Goal: Task Accomplishment & Management: Use online tool/utility

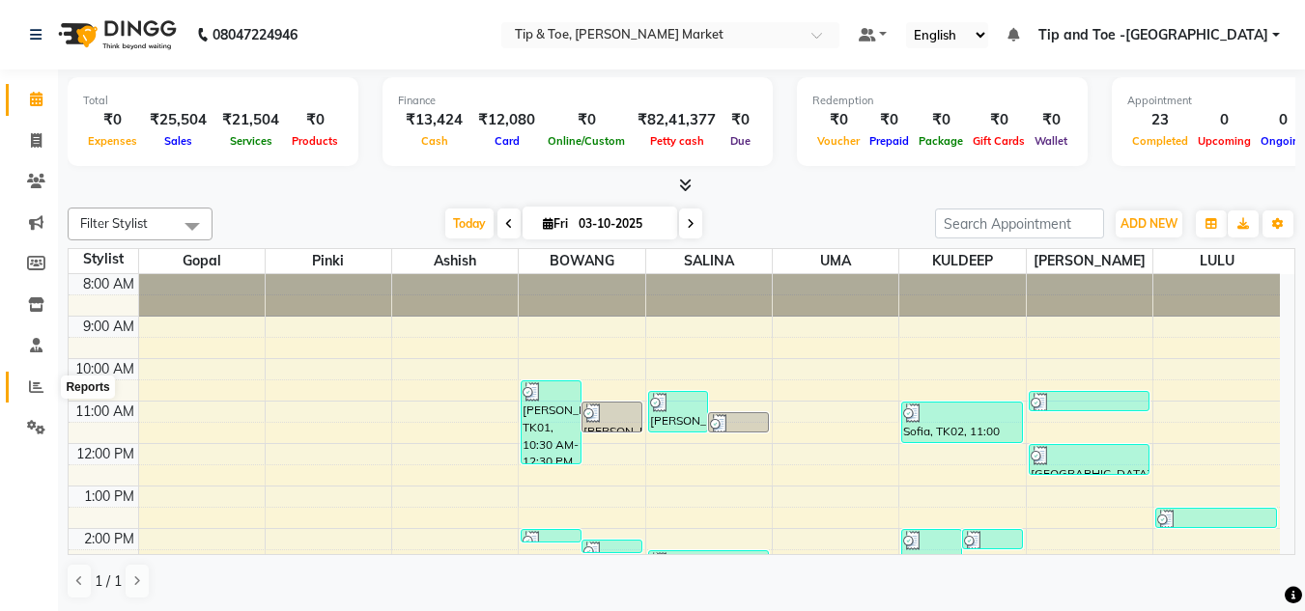
drag, startPoint x: 23, startPoint y: 383, endPoint x: 111, endPoint y: 401, distance: 89.6
click at [24, 384] on span at bounding box center [36, 388] width 34 height 22
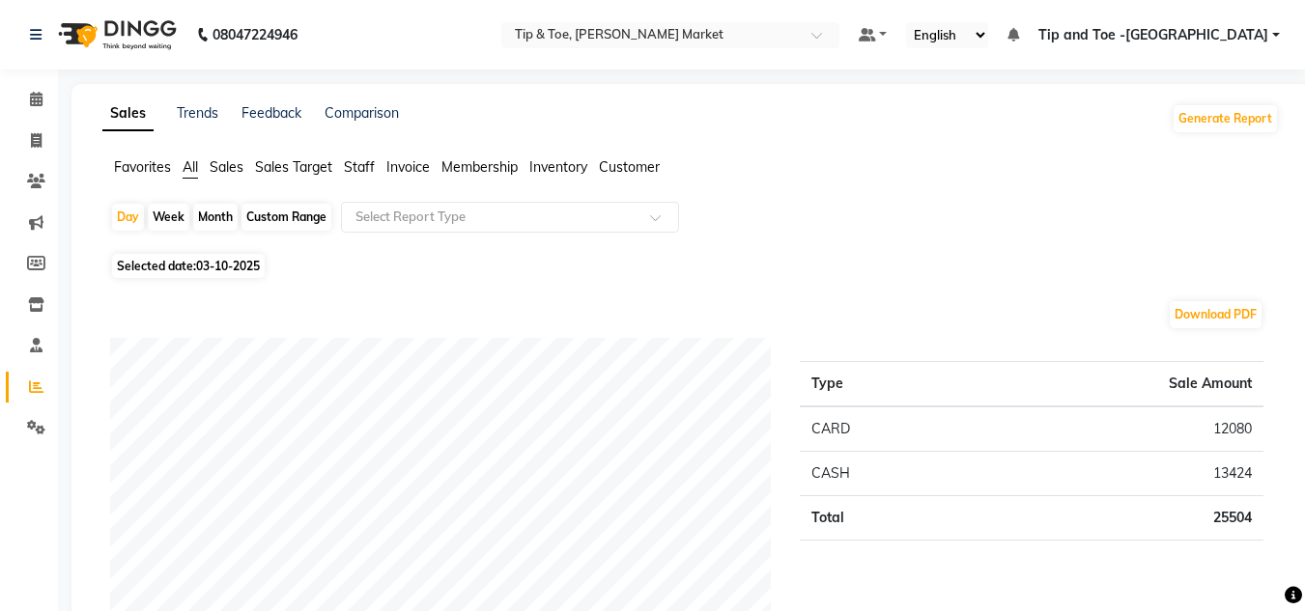
click at [365, 163] on span "Staff" at bounding box center [359, 166] width 31 height 17
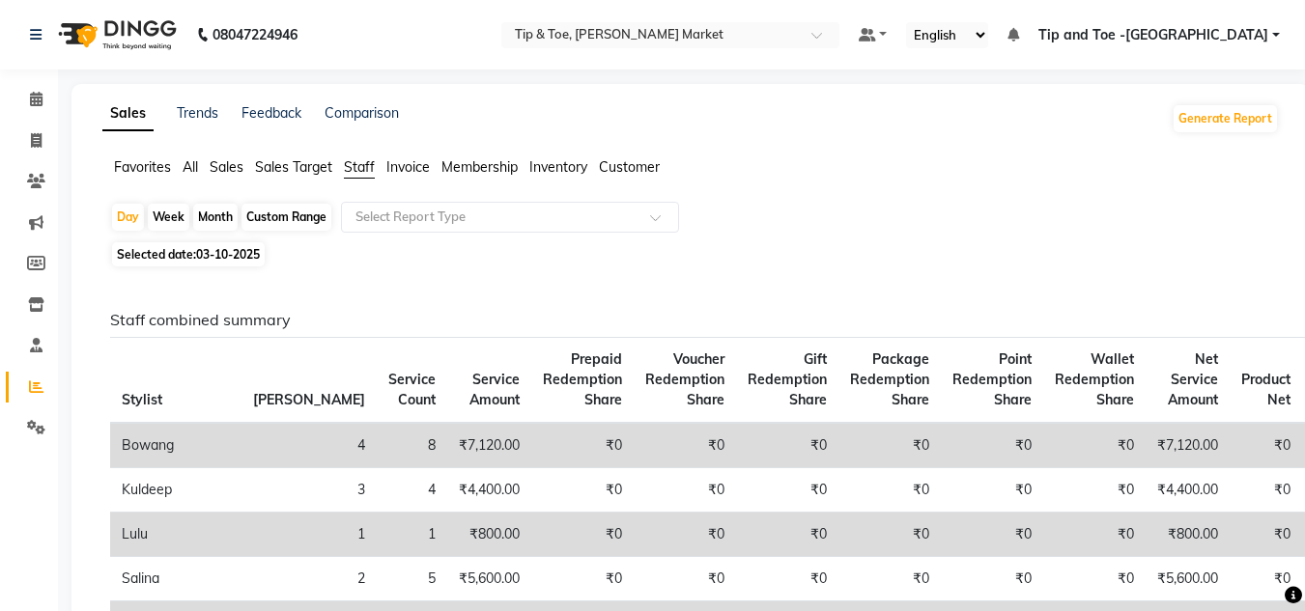
click at [29, 34] on div "08047224946" at bounding box center [163, 35] width 296 height 54
click at [35, 30] on icon at bounding box center [36, 35] width 12 height 14
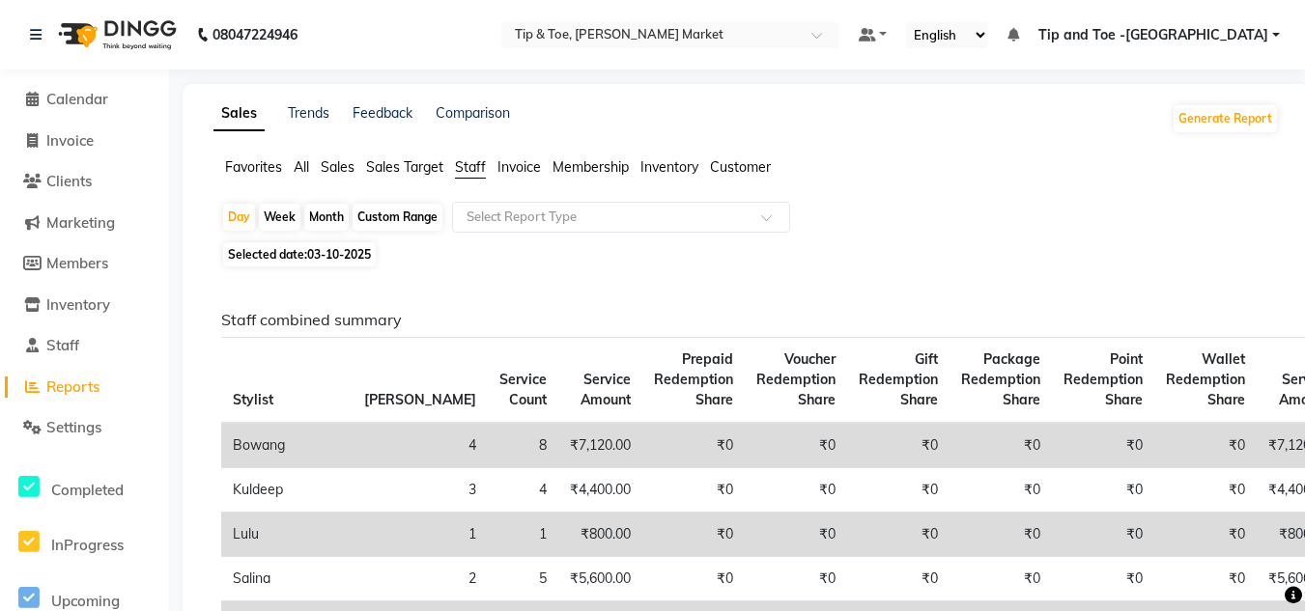
click at [90, 85] on li "Calendar" at bounding box center [84, 100] width 169 height 42
click at [82, 98] on span "Calendar" at bounding box center [77, 99] width 62 height 18
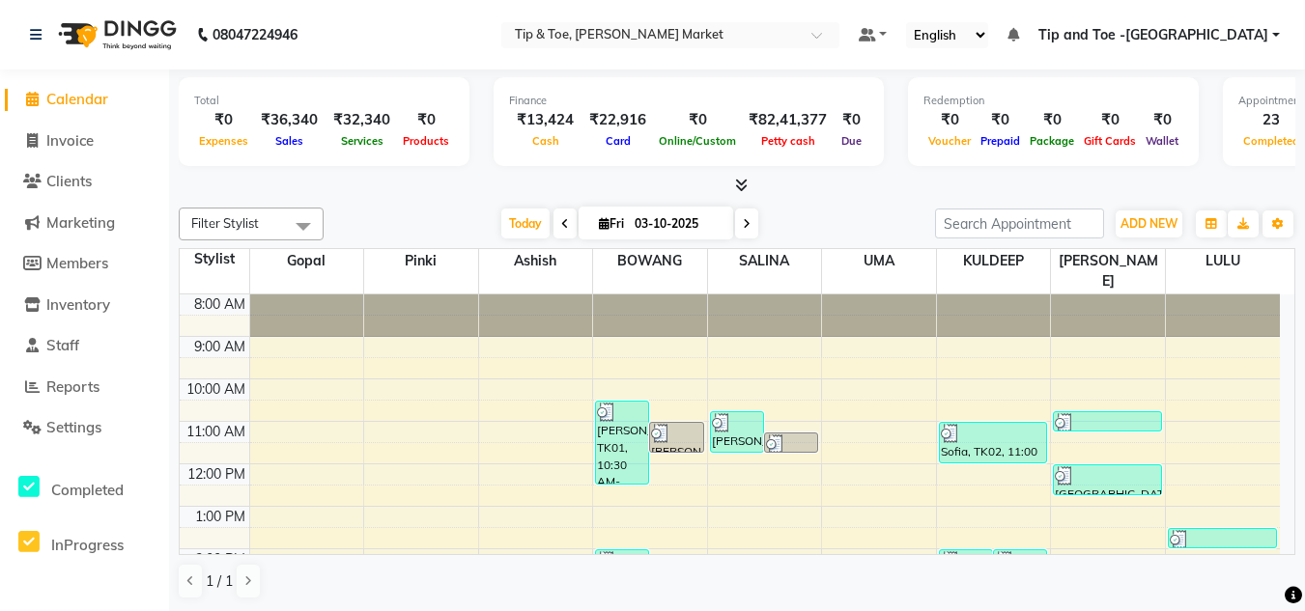
click at [29, 32] on div "08047224946" at bounding box center [163, 35] width 296 height 54
click at [37, 30] on icon at bounding box center [36, 35] width 12 height 14
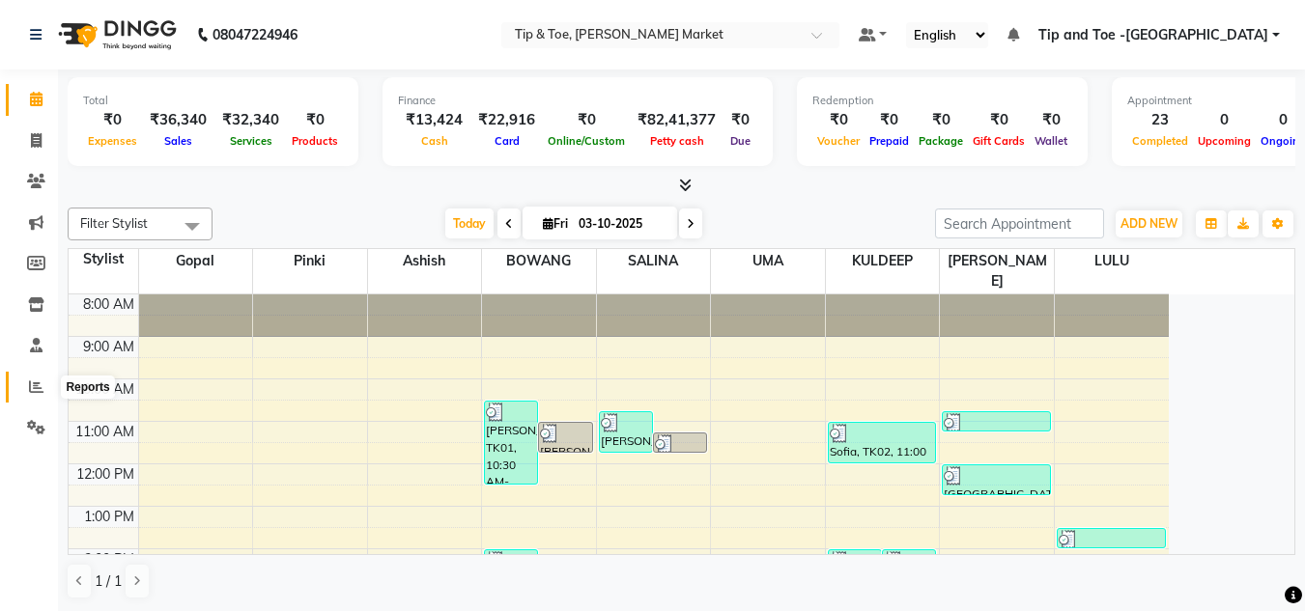
click at [38, 395] on span at bounding box center [36, 388] width 34 height 22
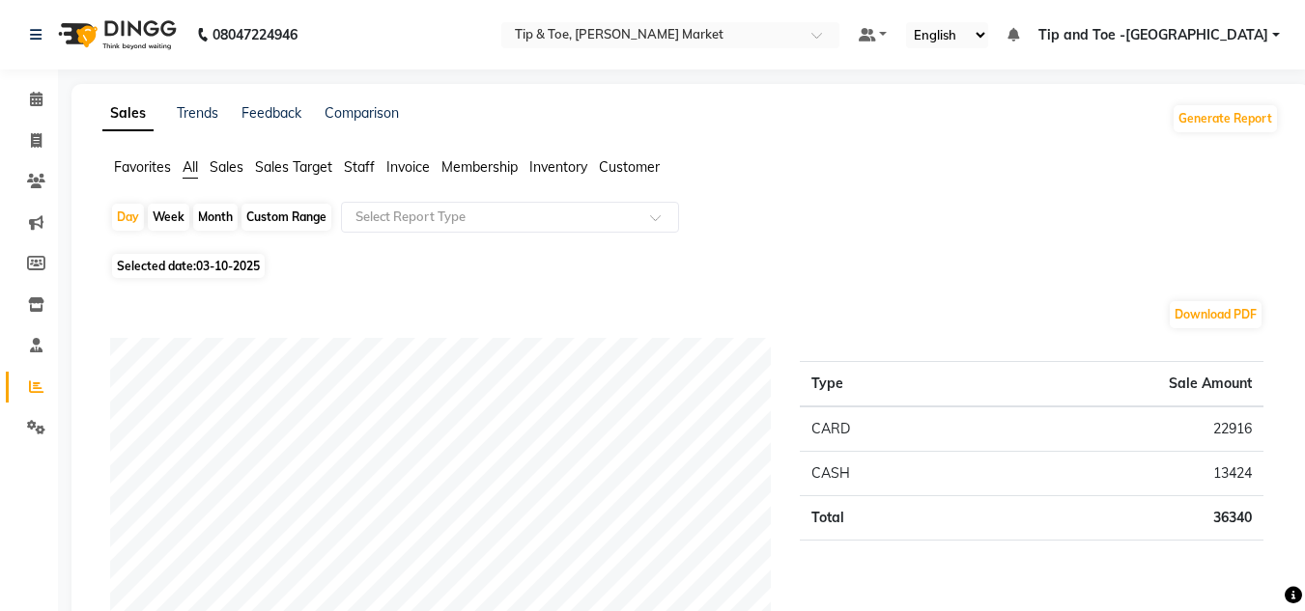
click at [370, 169] on span "Staff" at bounding box center [359, 166] width 31 height 17
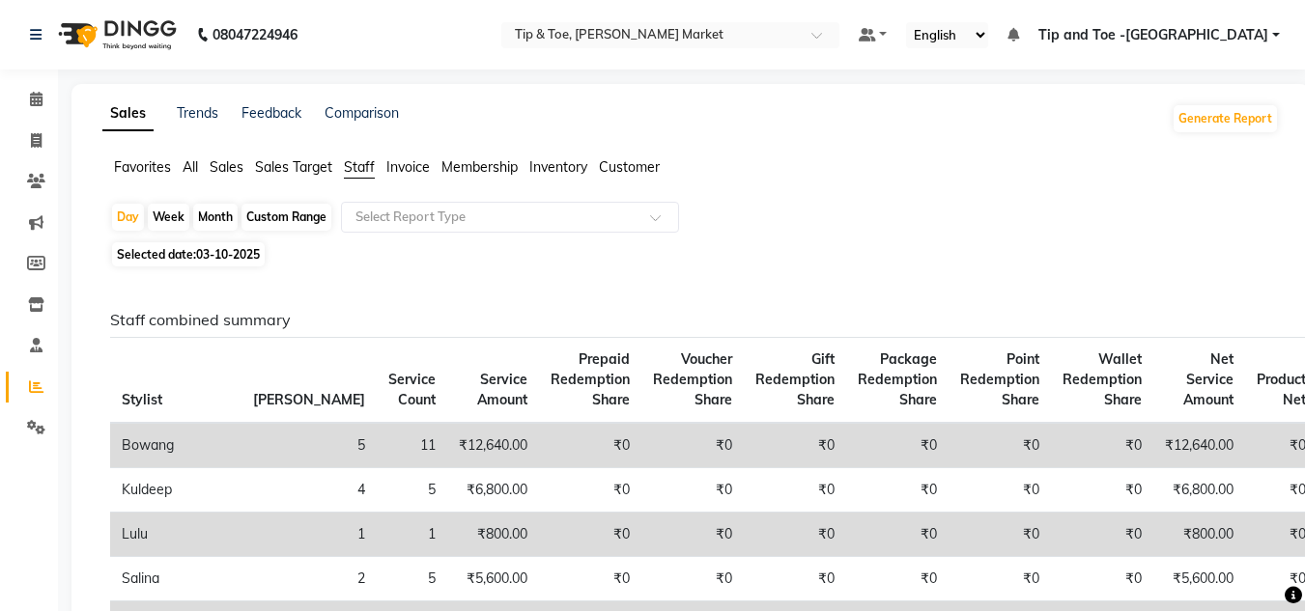
click at [28, 32] on div "08047224946" at bounding box center [163, 35] width 296 height 54
click at [40, 31] on icon at bounding box center [36, 35] width 12 height 14
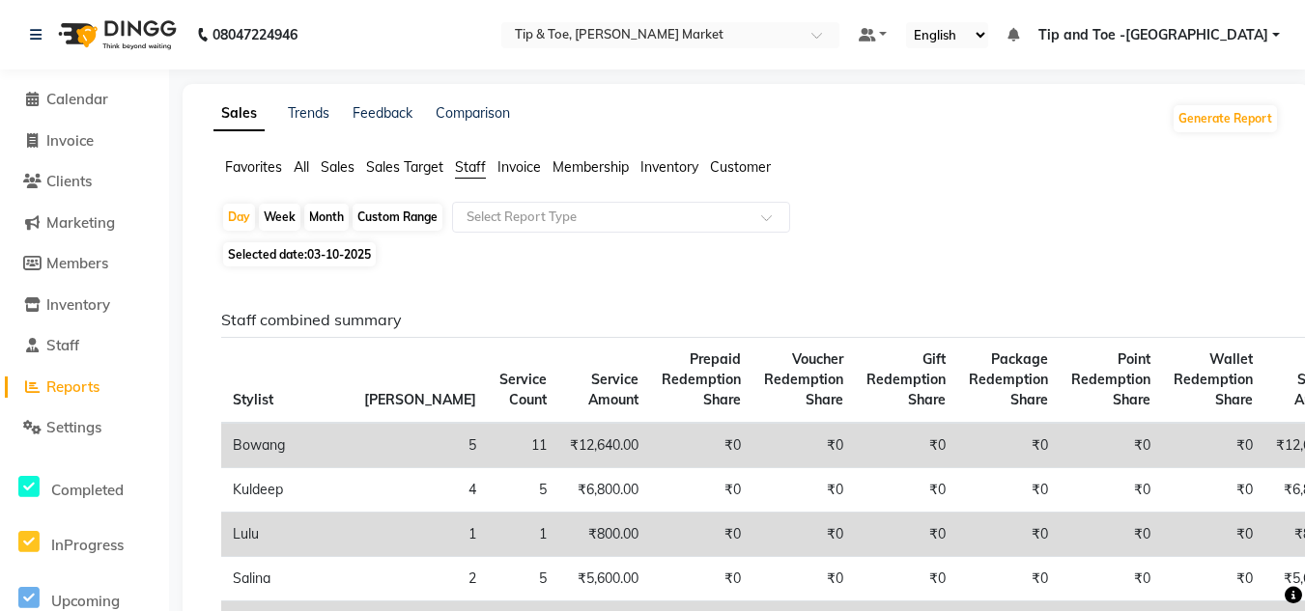
click at [298, 166] on span "All" at bounding box center [301, 166] width 15 height 17
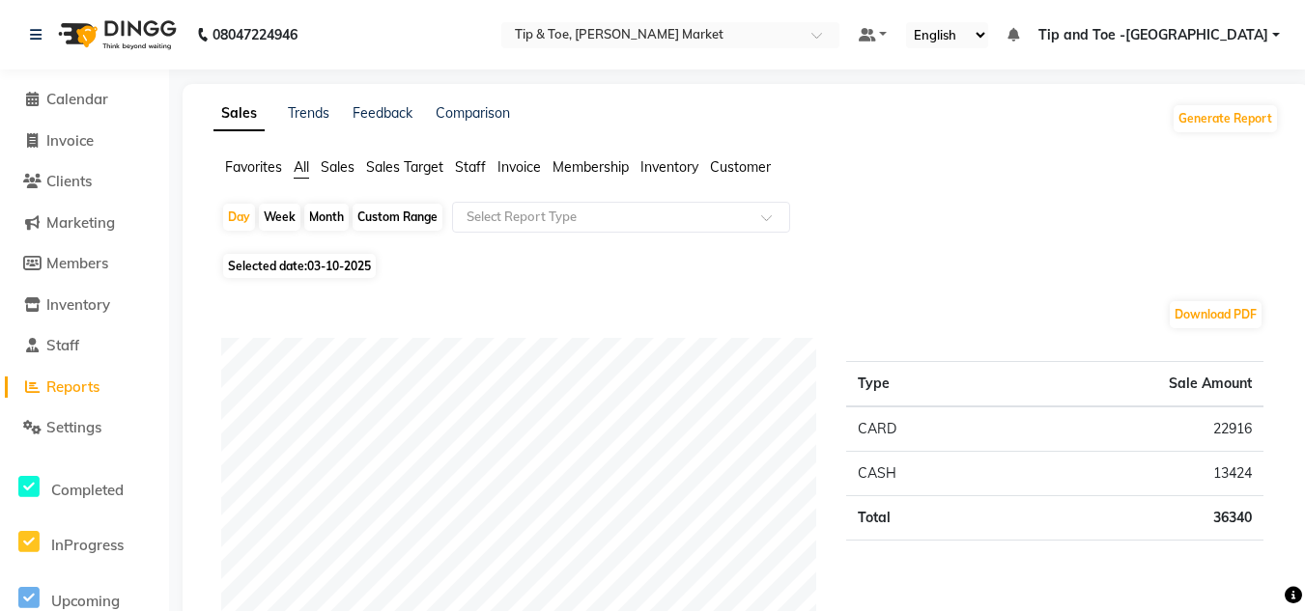
click at [333, 164] on span "Sales" at bounding box center [338, 166] width 34 height 17
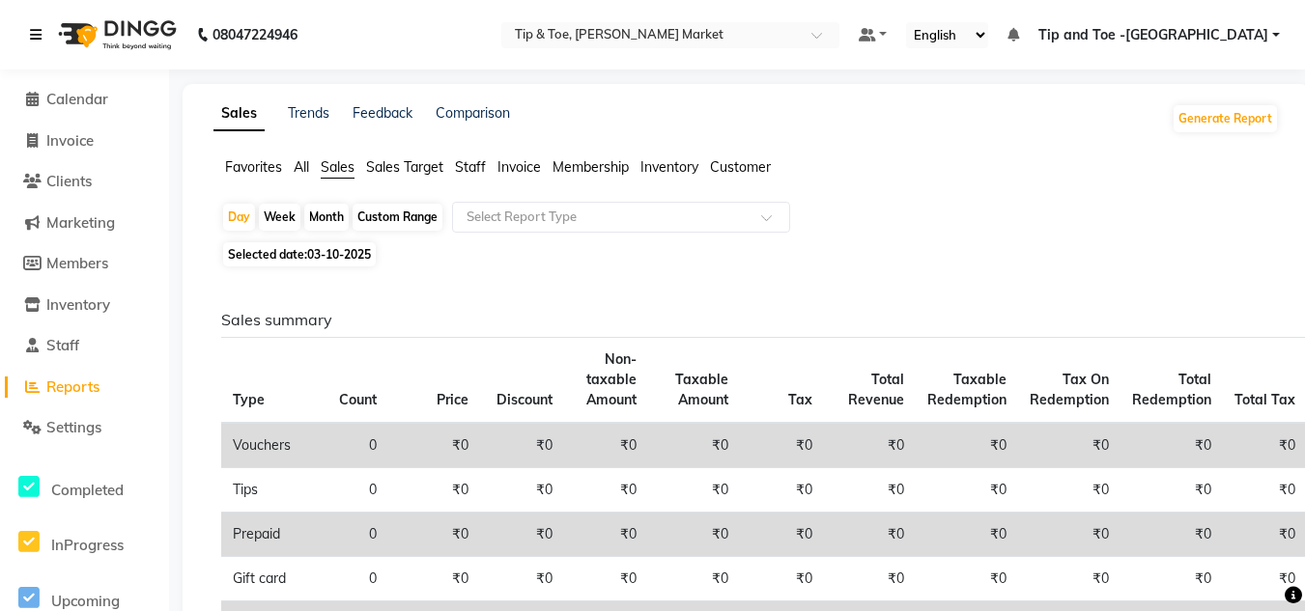
click at [36, 36] on icon at bounding box center [36, 35] width 12 height 14
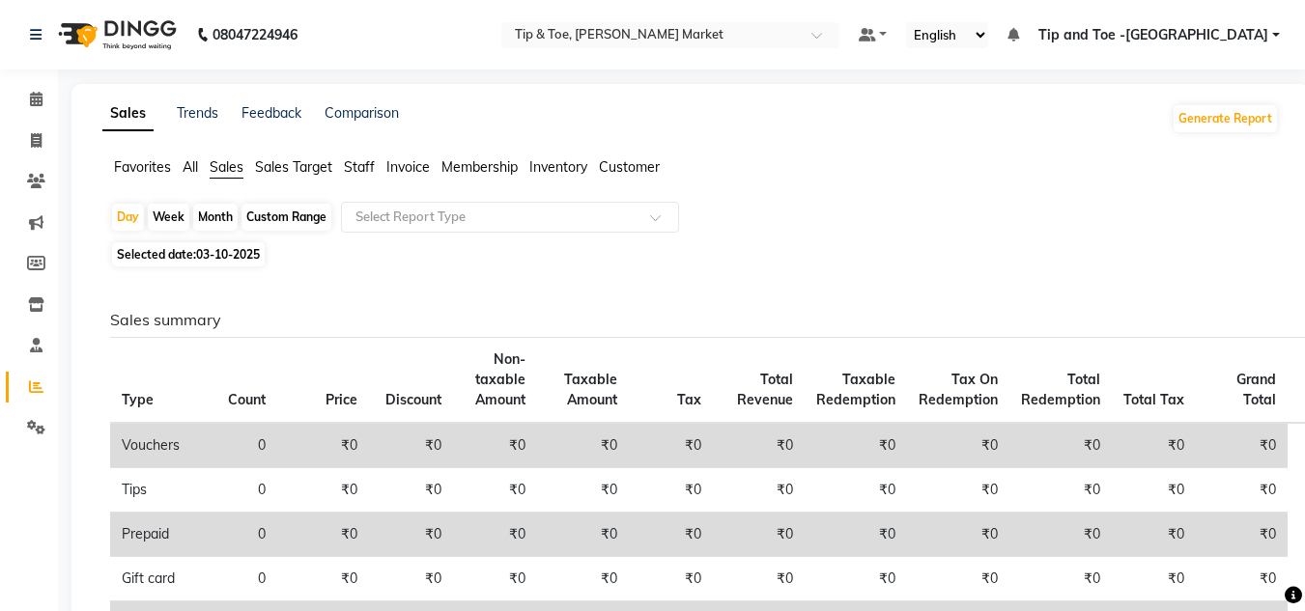
click at [367, 167] on span "Staff" at bounding box center [359, 166] width 31 height 17
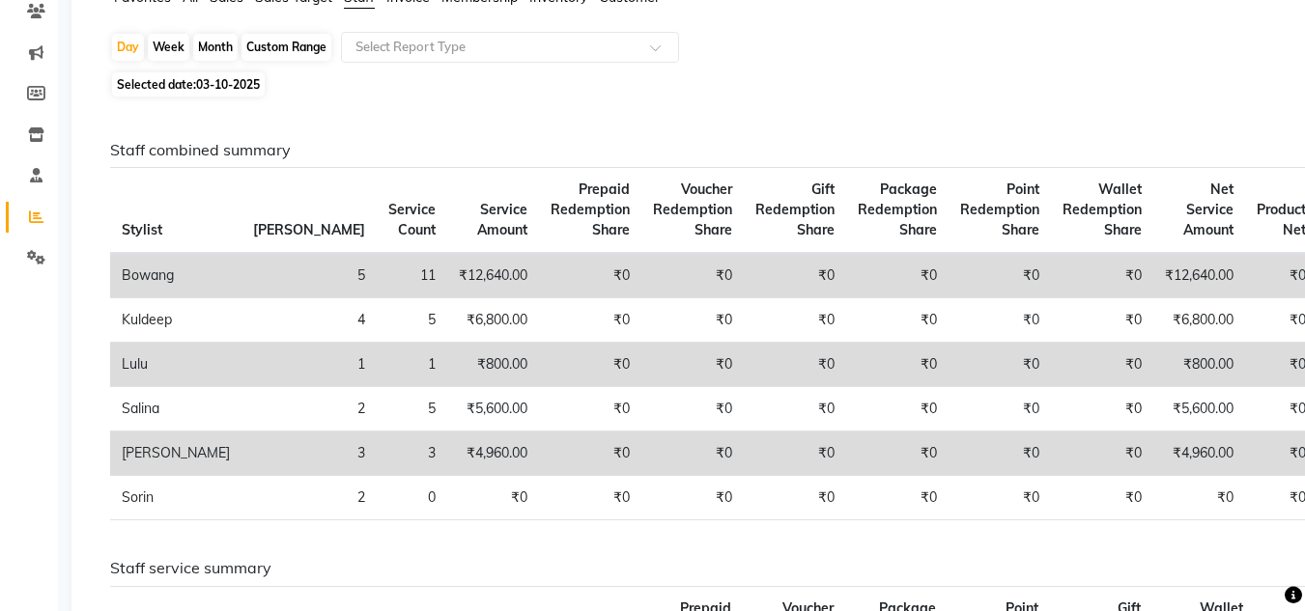
scroll to position [290, 0]
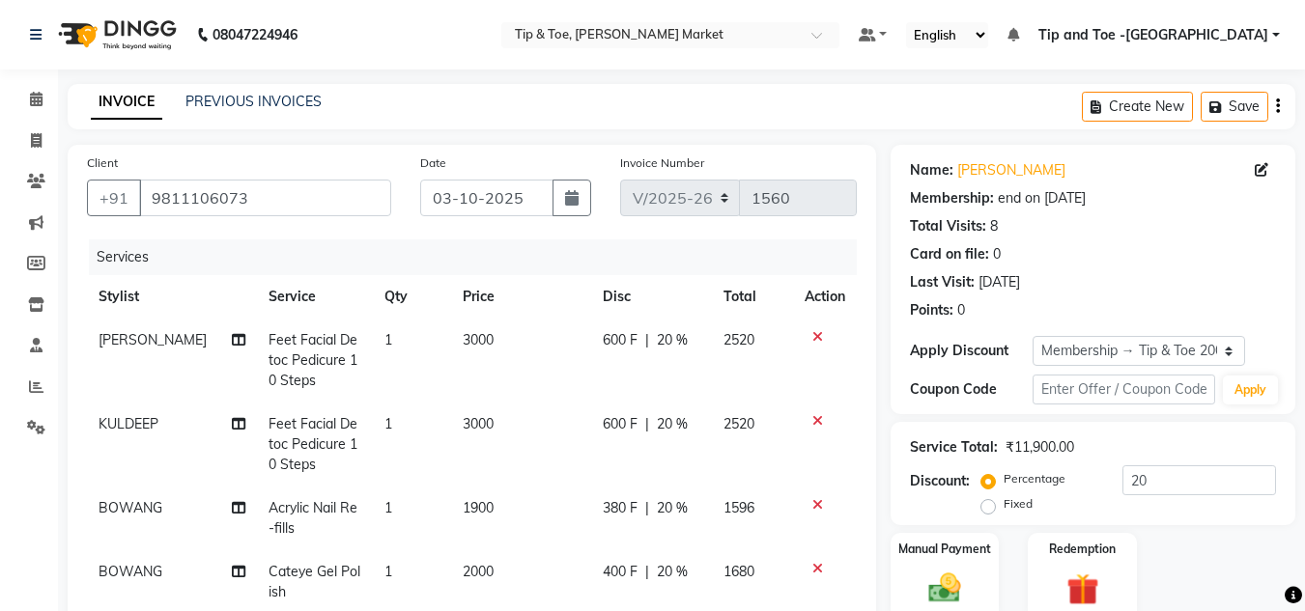
select select "5940"
select select "service"
select select "41981"
select select "1: Object"
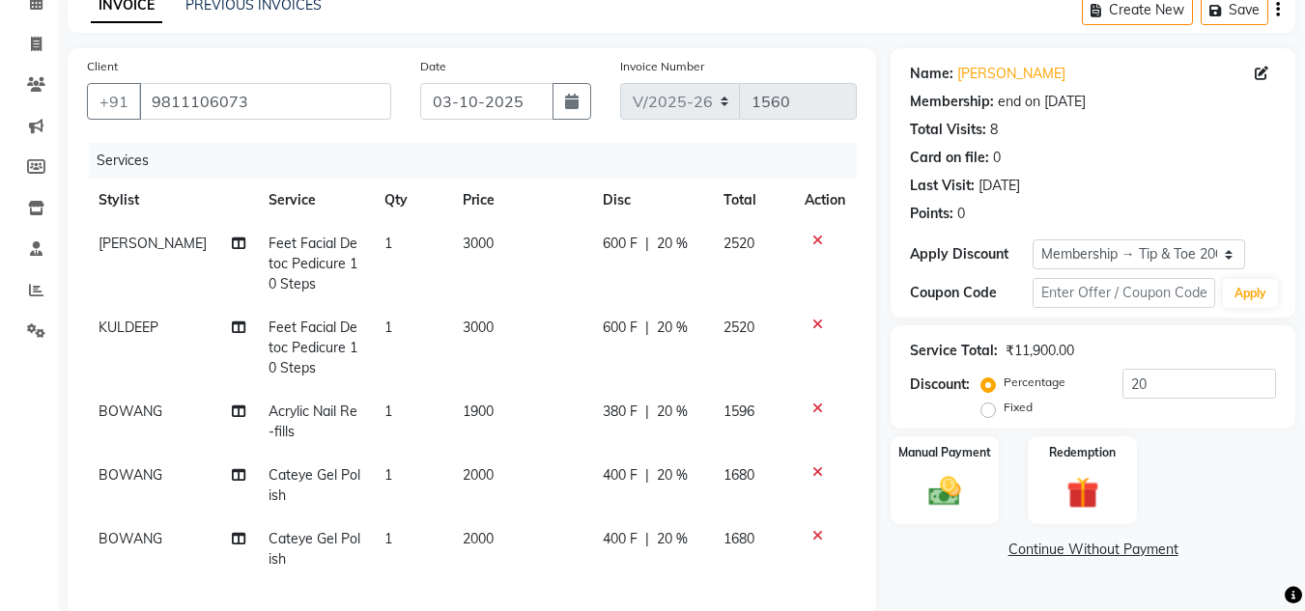
scroll to position [290, 0]
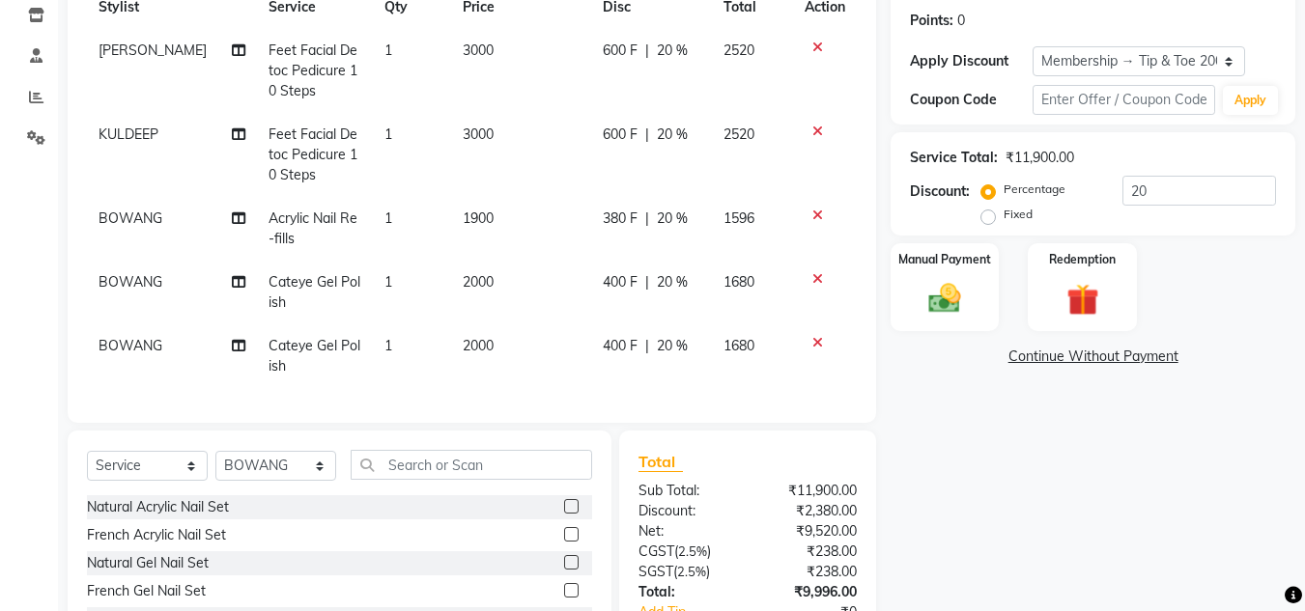
click at [464, 347] on span "2000" at bounding box center [478, 345] width 31 height 17
click at [450, 347] on td "1" at bounding box center [411, 357] width 77 height 64
select select "41981"
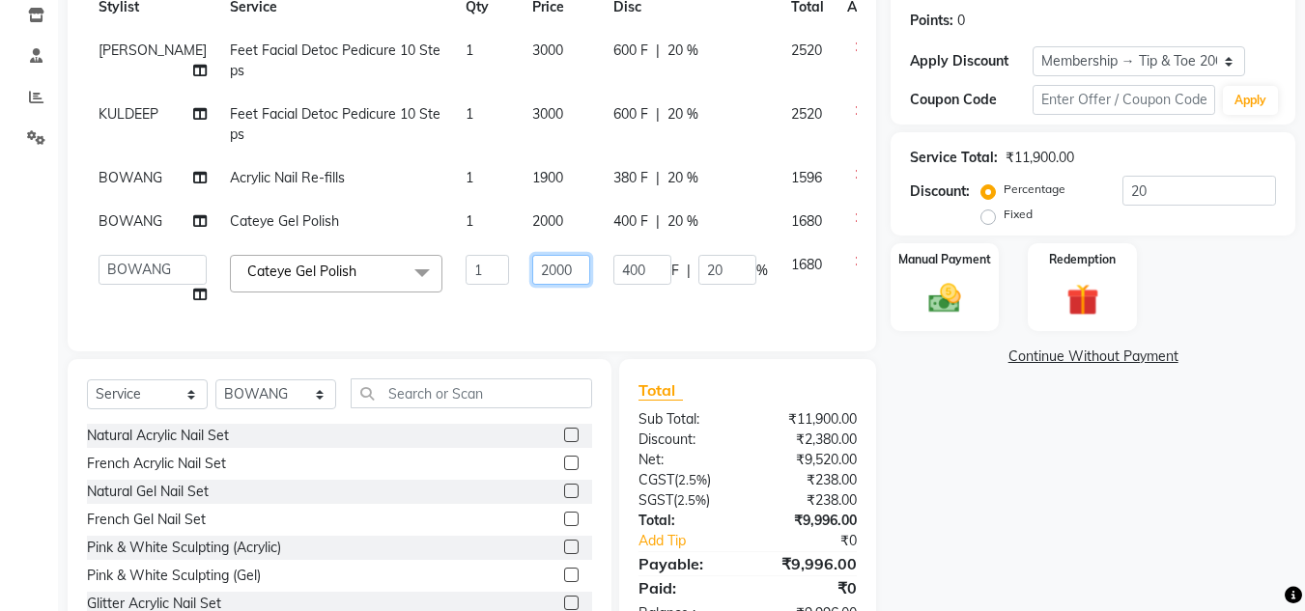
click at [532, 285] on input "2000" at bounding box center [561, 270] width 58 height 30
type input "2500"
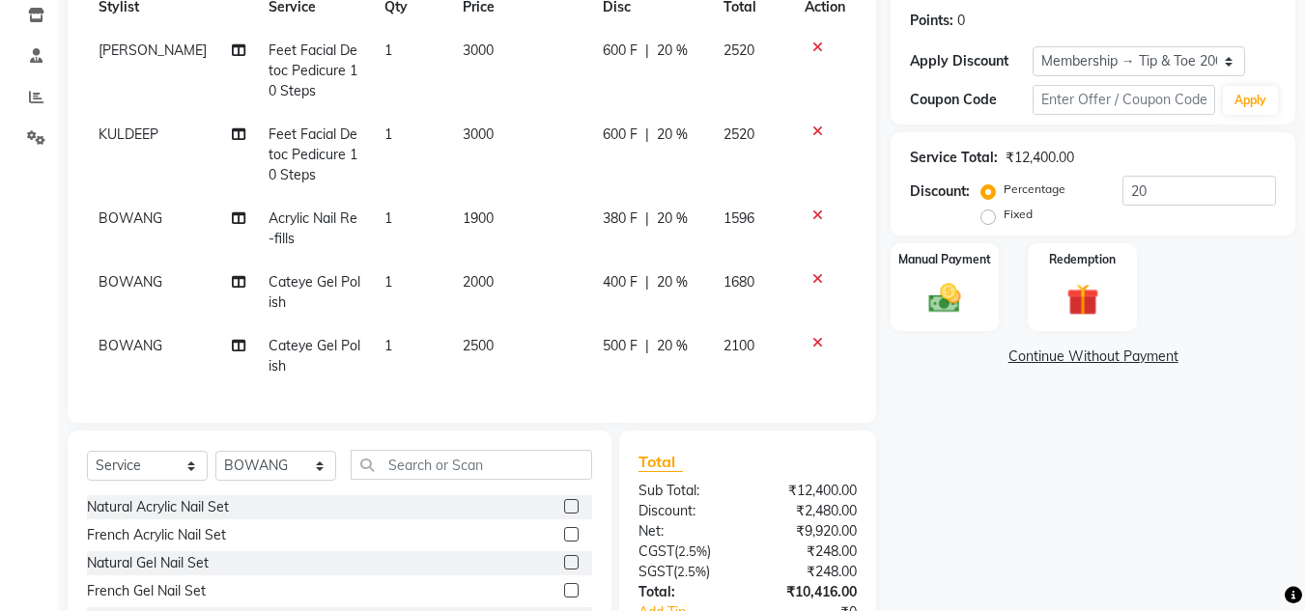
click at [500, 233] on tbody "SALMAN Feet Facial Detoc Pedicure 10 Steps 1 3000 600 F | 20 % 2520 KULDEEP Fee…" at bounding box center [472, 208] width 770 height 359
click at [463, 287] on span "2000" at bounding box center [478, 281] width 31 height 17
select select "41981"
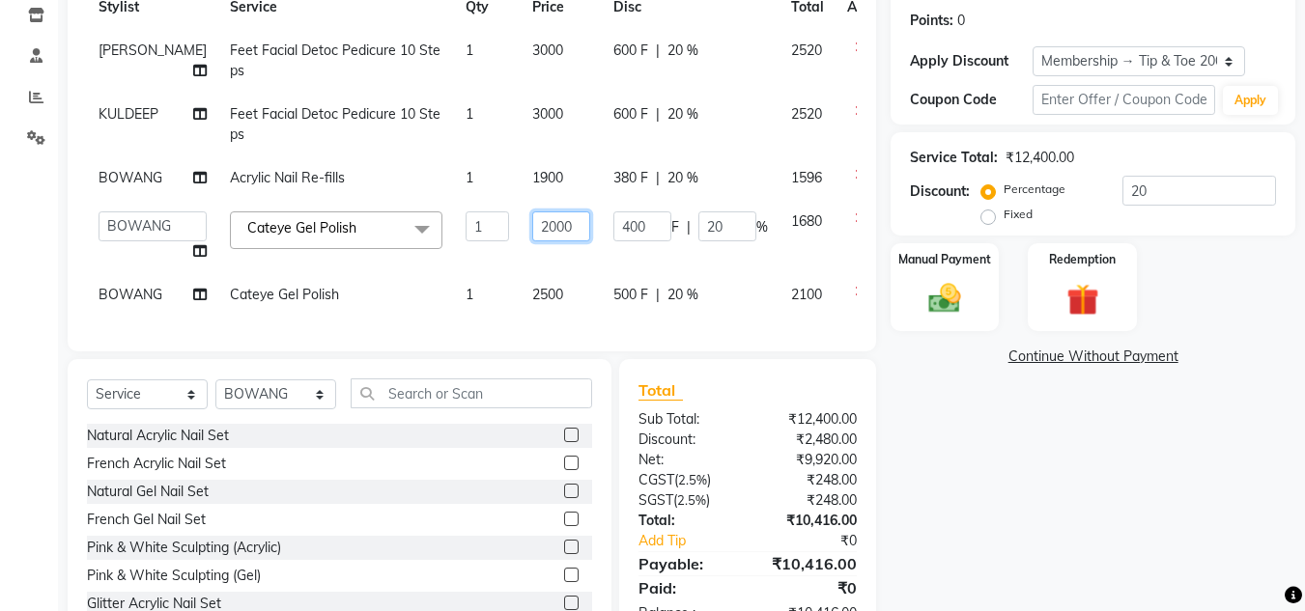
click at [532, 240] on input "2000" at bounding box center [561, 227] width 58 height 30
type input "2500"
click at [1260, 278] on div "Manual Payment Redemption" at bounding box center [1093, 287] width 434 height 88
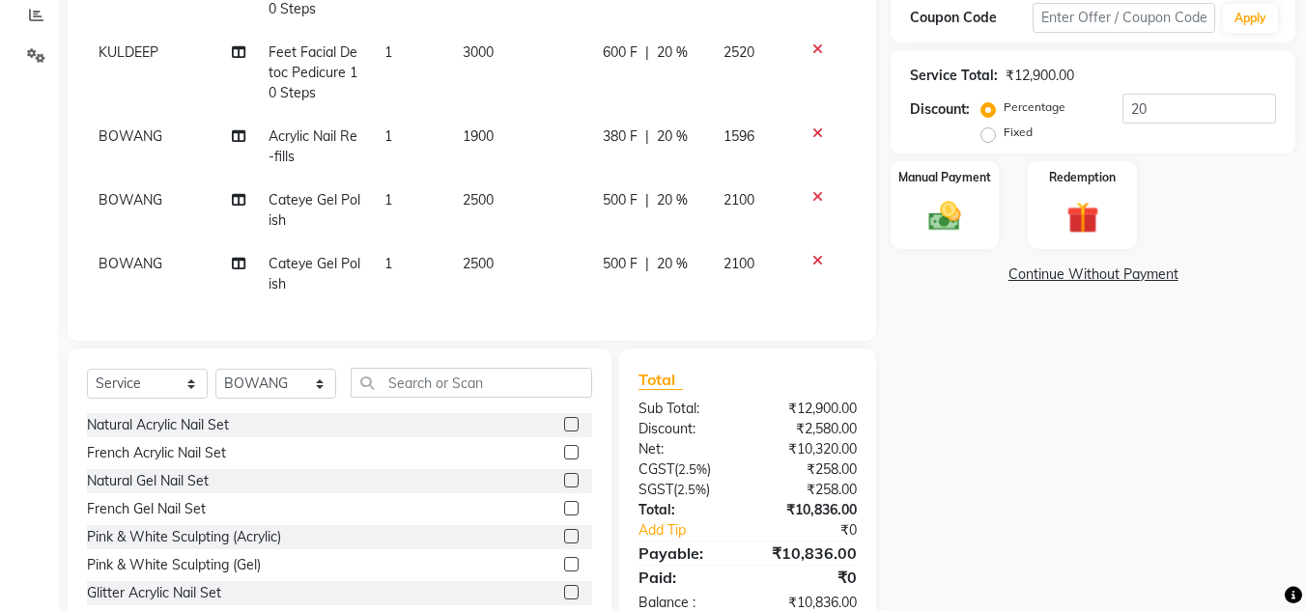
scroll to position [438, 0]
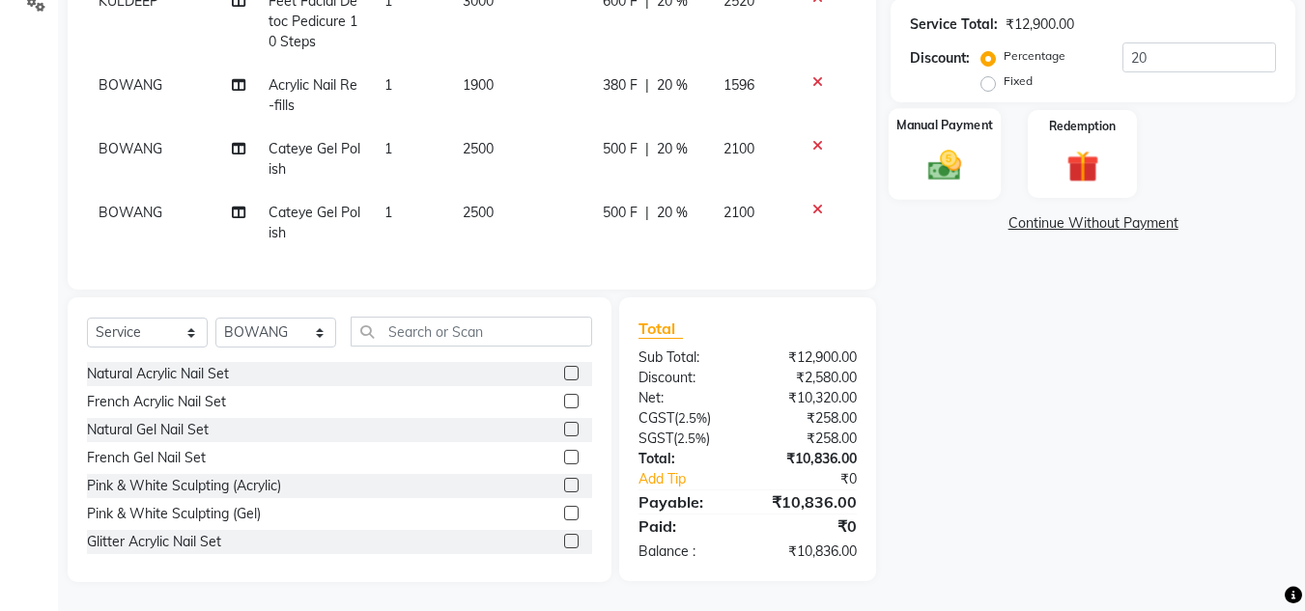
click at [923, 155] on img at bounding box center [945, 165] width 54 height 39
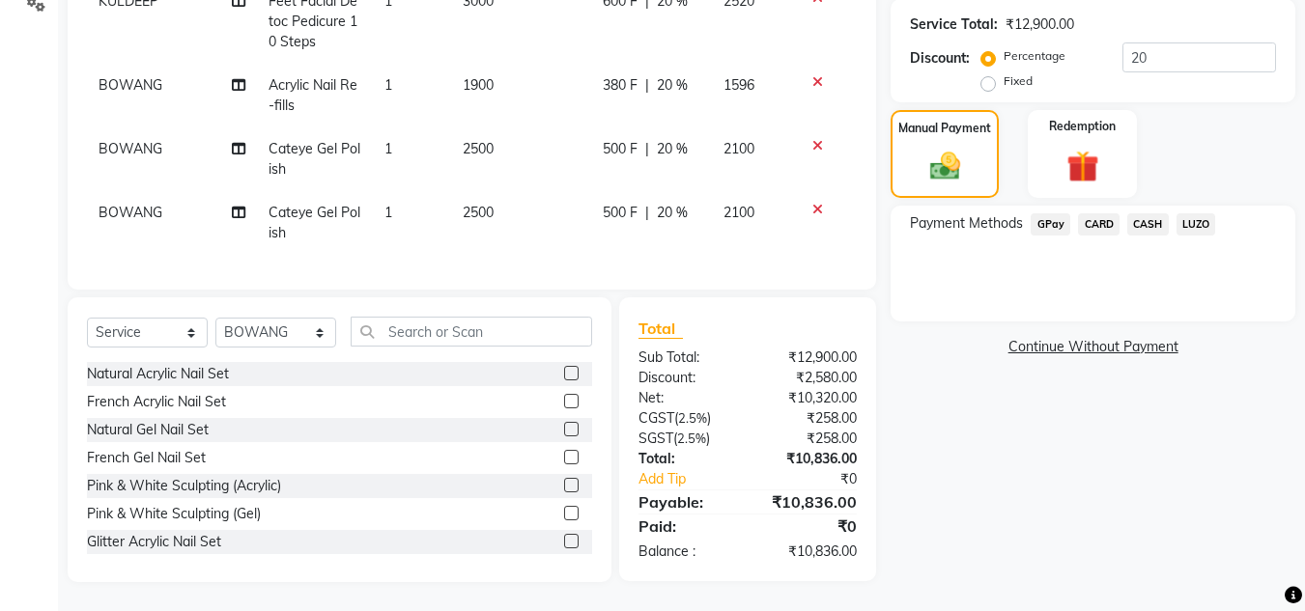
click at [1099, 213] on span "CARD" at bounding box center [1099, 224] width 42 height 22
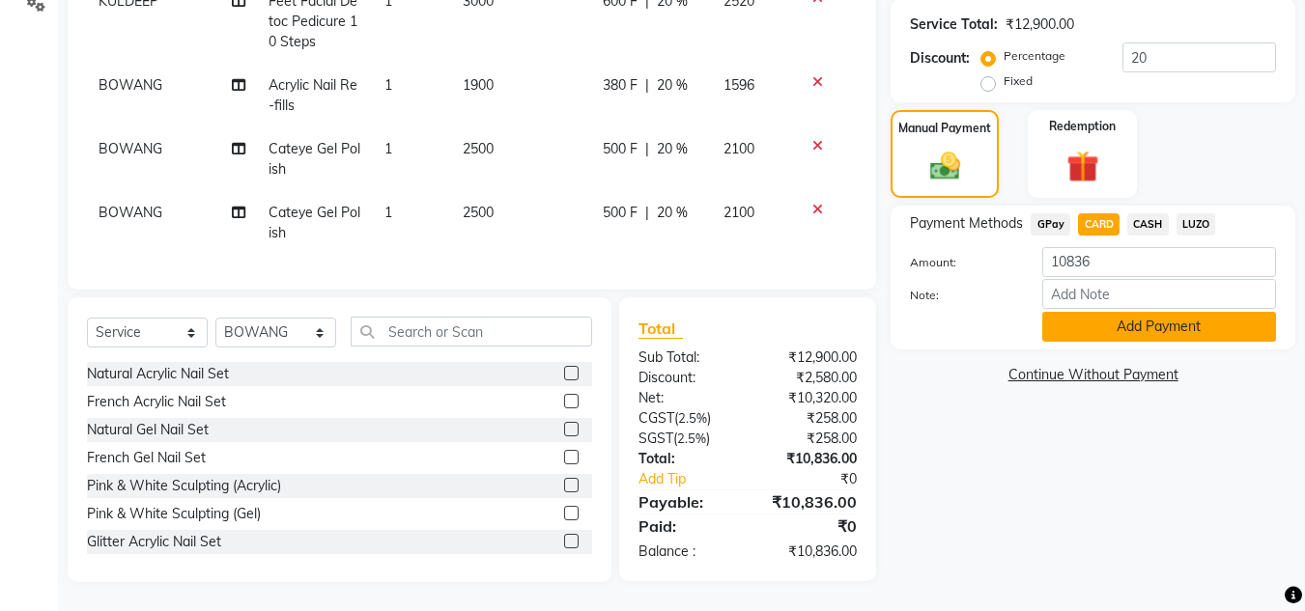
click at [1152, 312] on button "Add Payment" at bounding box center [1159, 327] width 234 height 30
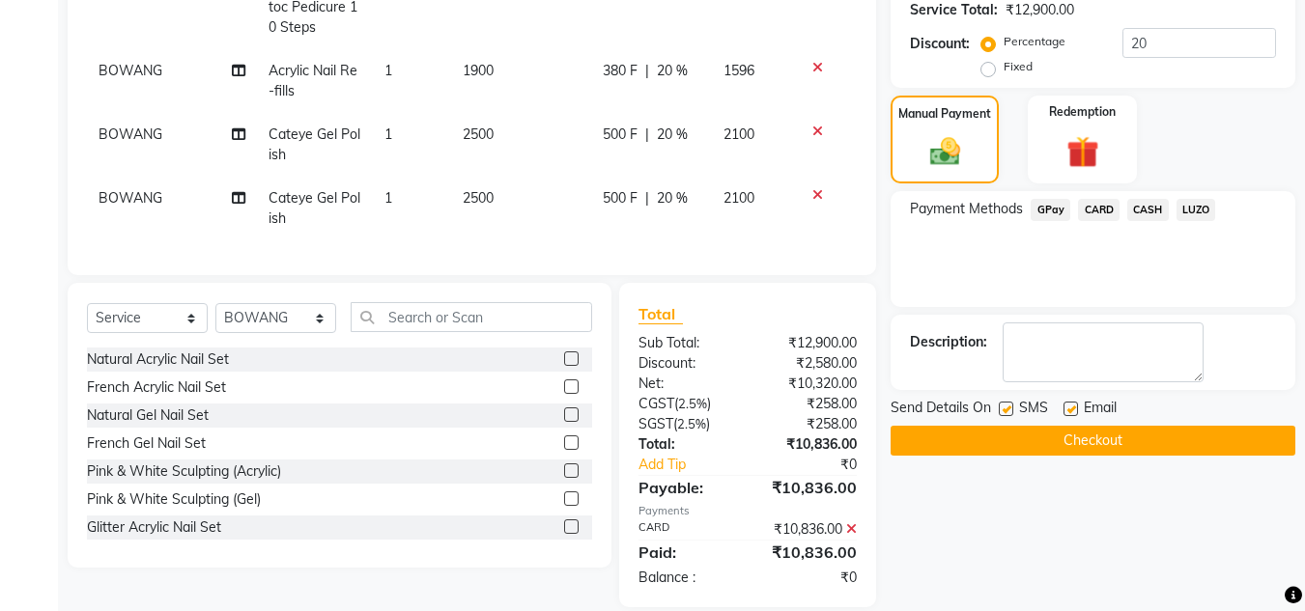
click at [1101, 428] on button "Checkout" at bounding box center [1092, 441] width 405 height 30
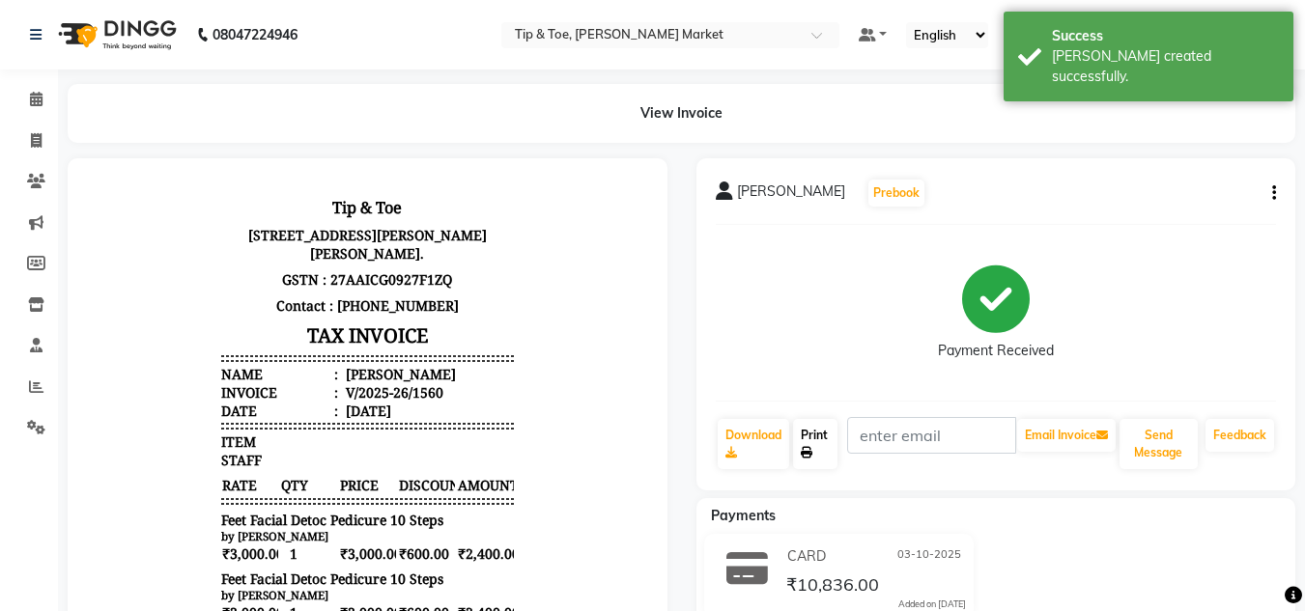
click at [813, 452] on link "Print" at bounding box center [815, 444] width 44 height 50
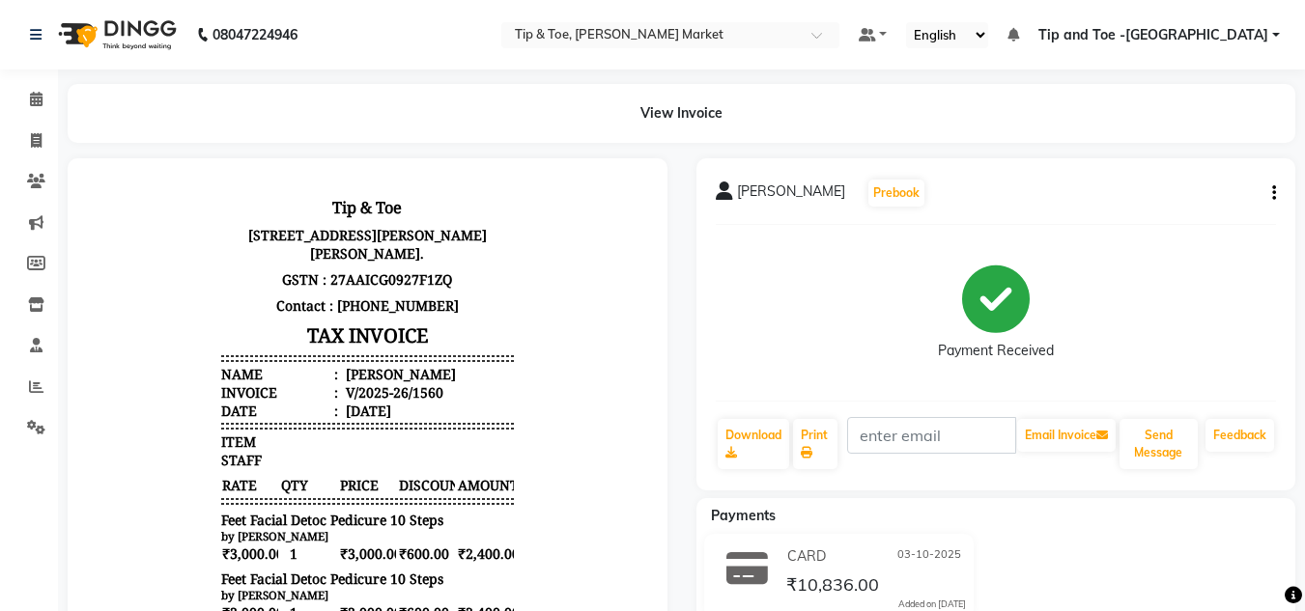
click at [27, 35] on div "08047224946" at bounding box center [163, 35] width 296 height 54
click at [28, 382] on span at bounding box center [36, 388] width 34 height 22
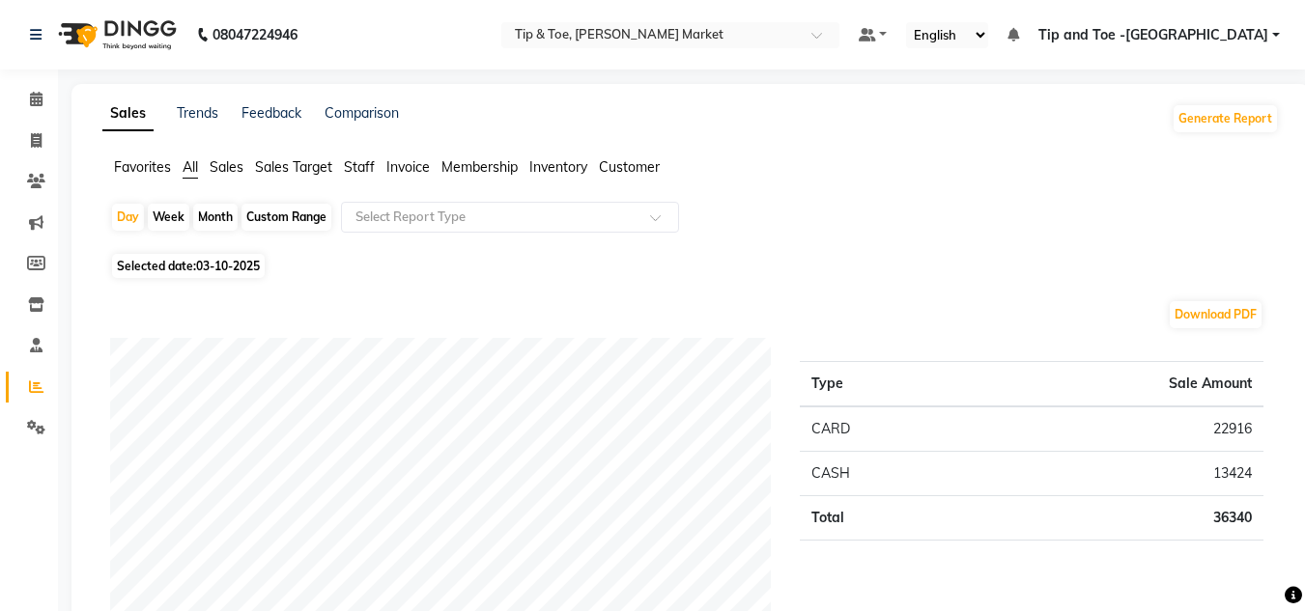
click at [231, 161] on span "Sales" at bounding box center [227, 166] width 34 height 17
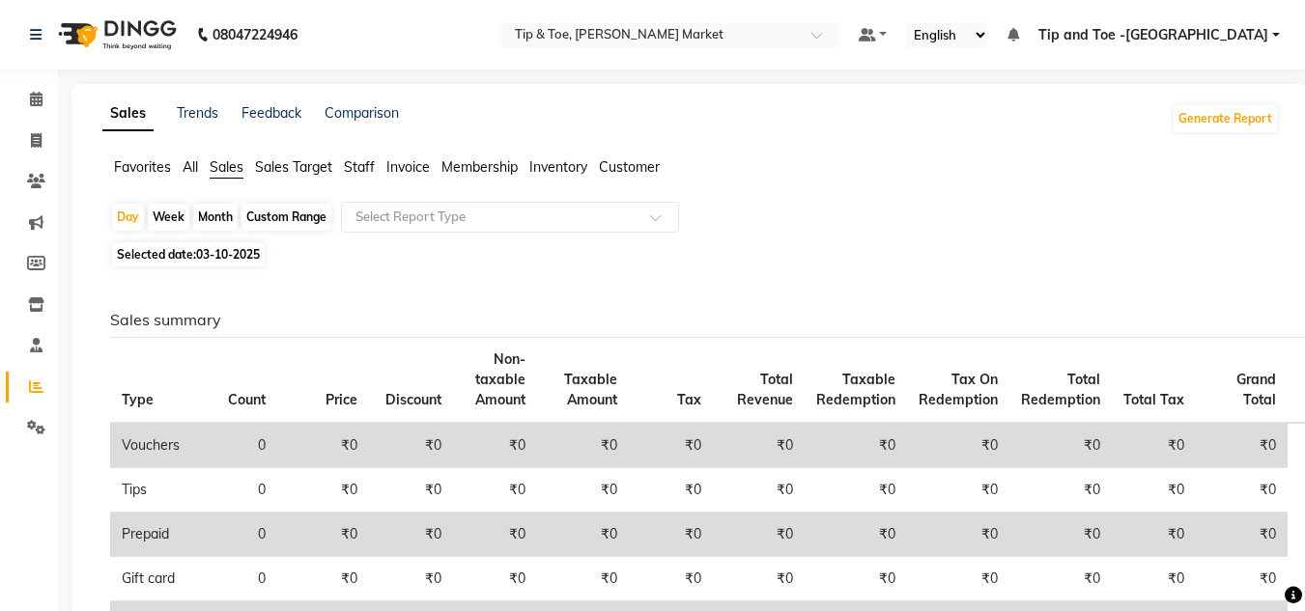
click at [268, 172] on span "Sales Target" at bounding box center [293, 166] width 77 height 17
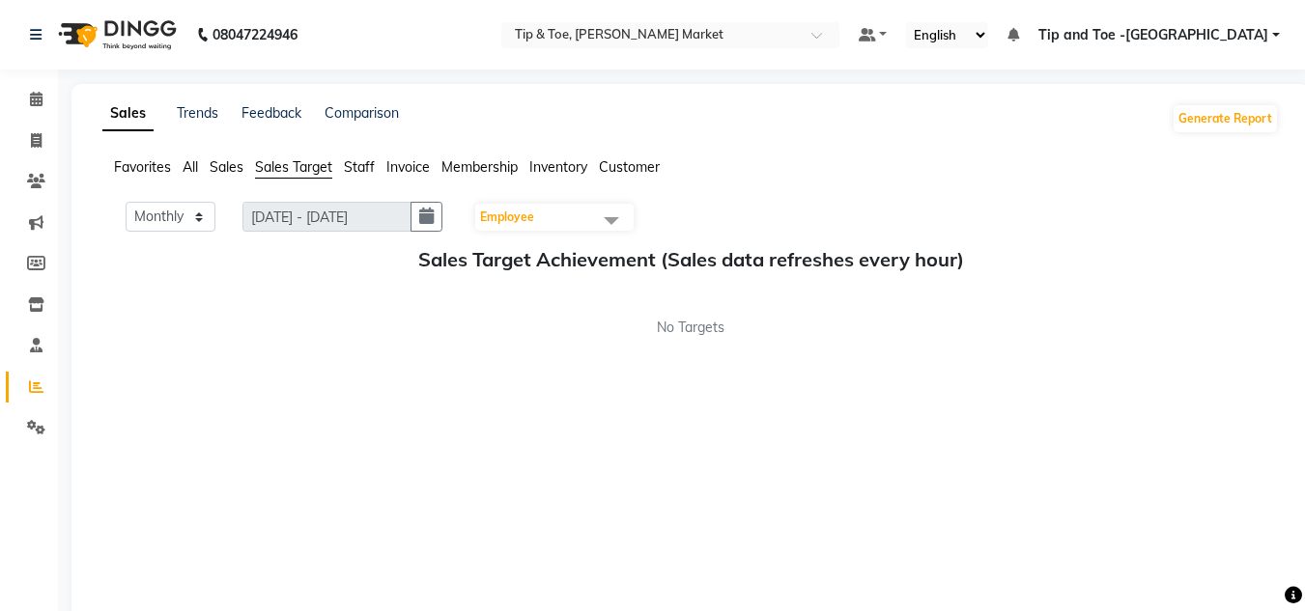
click at [215, 167] on span "Sales" at bounding box center [227, 166] width 34 height 17
